Goal: Navigation & Orientation: Find specific page/section

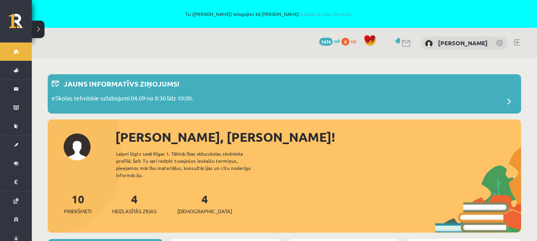
scroll to position [79, 0]
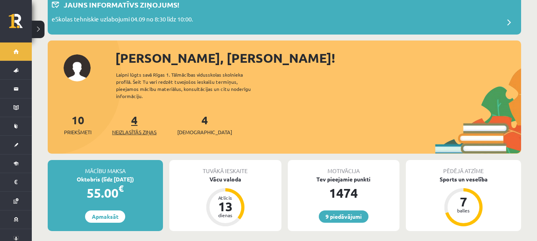
click at [143, 128] on span "Neizlasītās ziņas" at bounding box center [134, 132] width 44 height 8
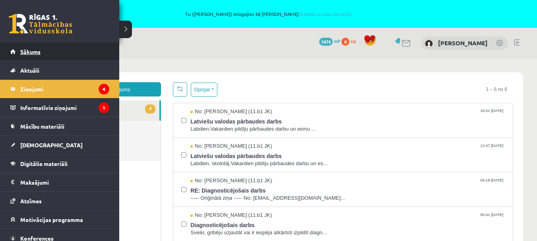
click at [16, 51] on link "Sākums" at bounding box center [59, 52] width 99 height 18
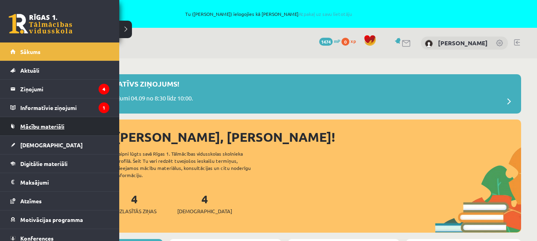
click at [65, 122] on link "Mācību materiāli" at bounding box center [59, 126] width 99 height 18
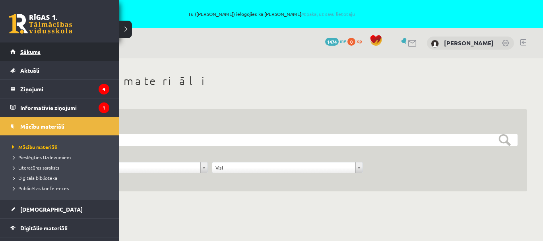
click at [37, 53] on span "Sākums" at bounding box center [30, 51] width 20 height 7
